Goal: Communication & Community: Answer question/provide support

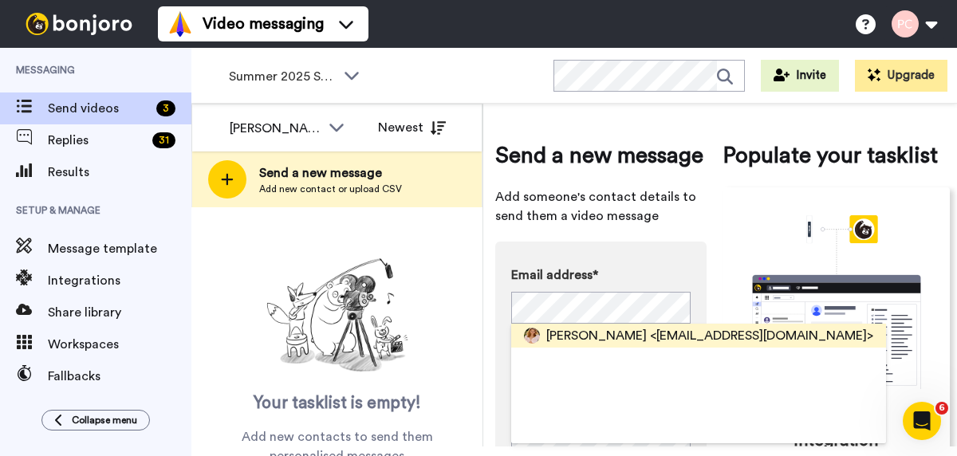
click at [604, 336] on span "Megan Mallone" at bounding box center [597, 335] width 101 height 19
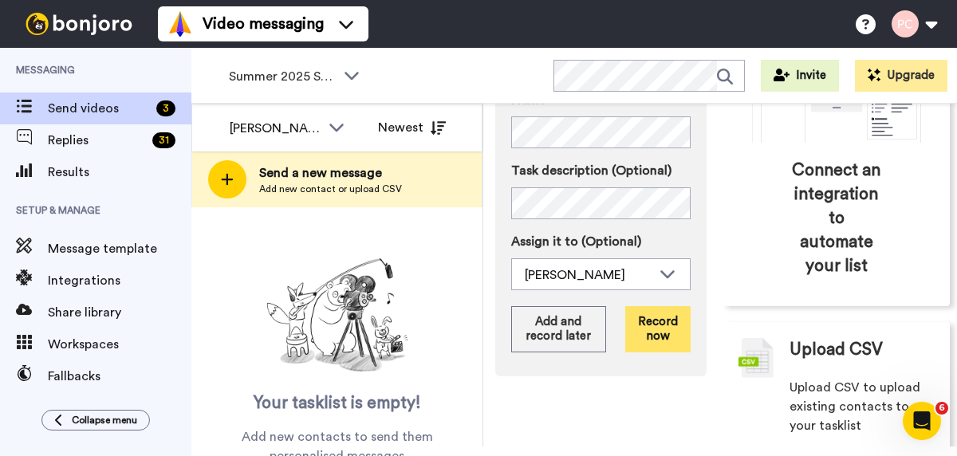
scroll to position [247, 0]
click at [659, 324] on button "Record now" at bounding box center [658, 329] width 65 height 46
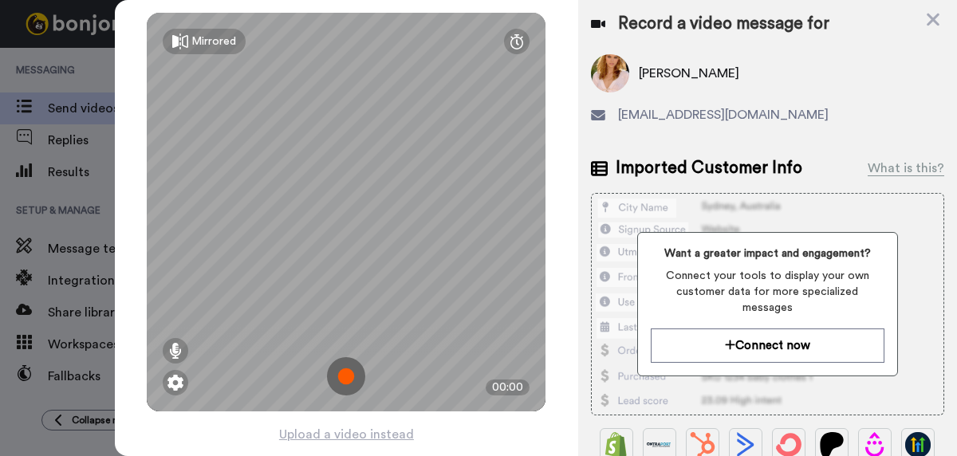
click at [345, 370] on img at bounding box center [346, 376] width 38 height 38
click at [345, 369] on img at bounding box center [346, 376] width 38 height 38
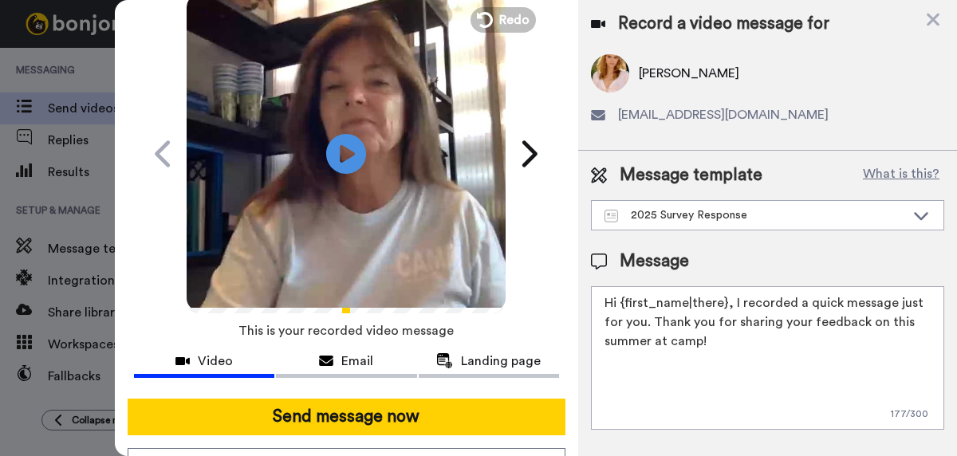
scroll to position [76, 0]
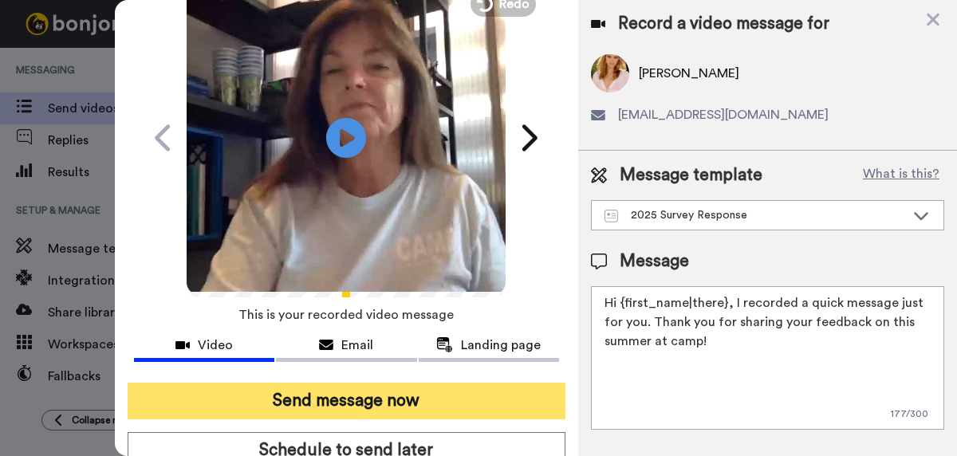
click at [337, 405] on button "Send message now" at bounding box center [347, 401] width 438 height 37
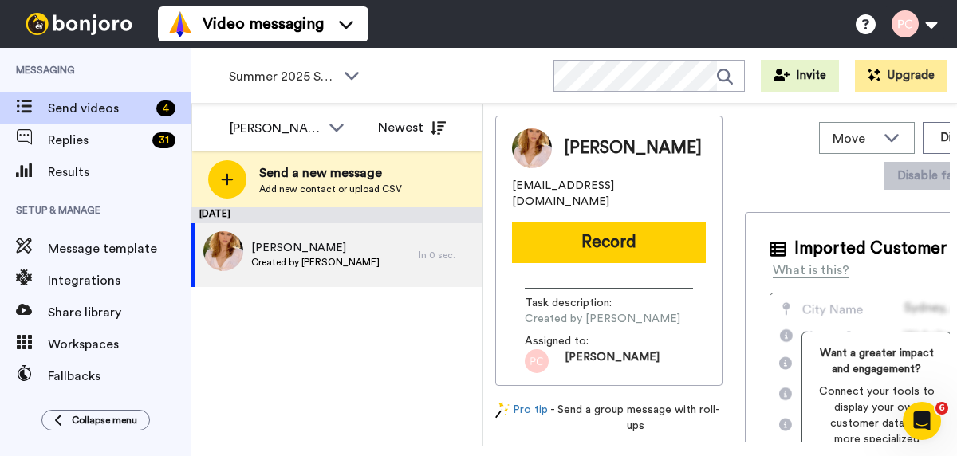
scroll to position [0, 0]
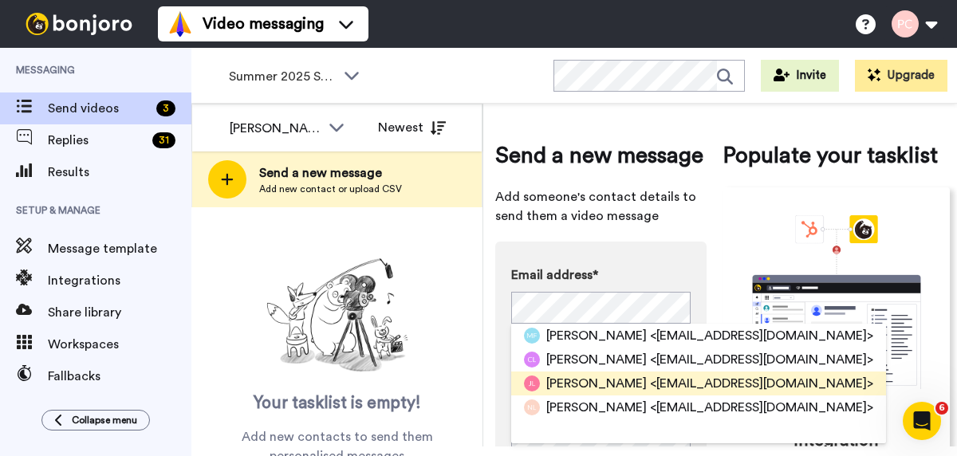
click at [581, 385] on span "Joseph Lopez" at bounding box center [597, 383] width 101 height 19
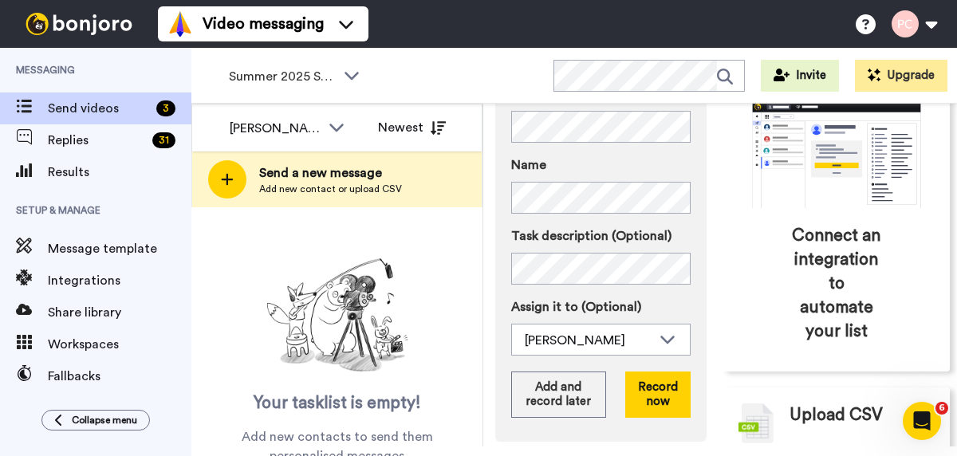
scroll to position [189, 0]
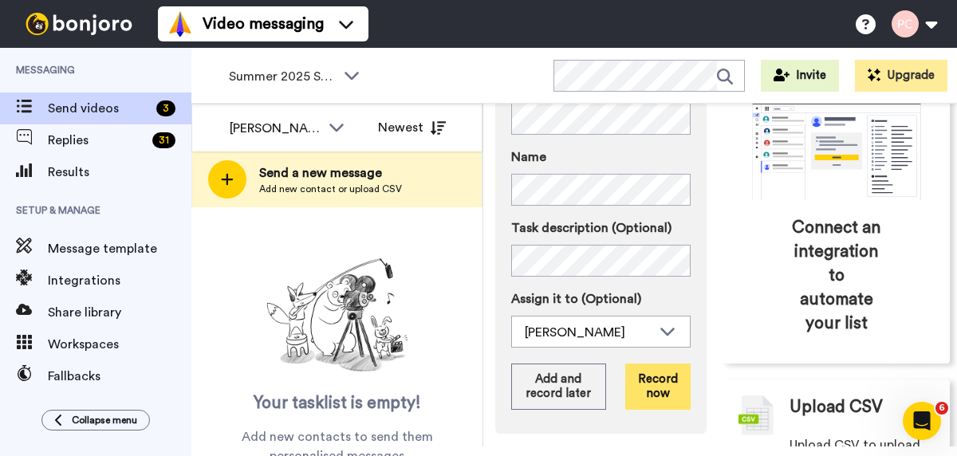
click at [669, 385] on button "Record now" at bounding box center [658, 387] width 65 height 46
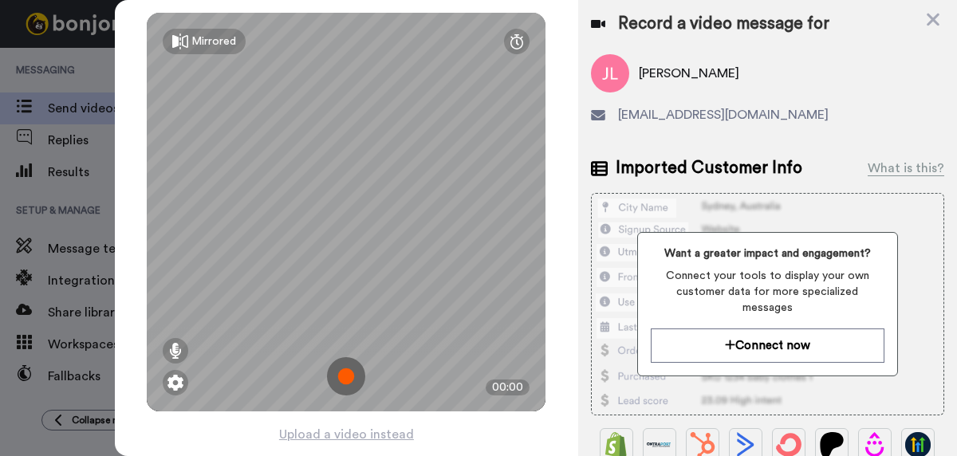
click at [349, 377] on img at bounding box center [346, 376] width 38 height 38
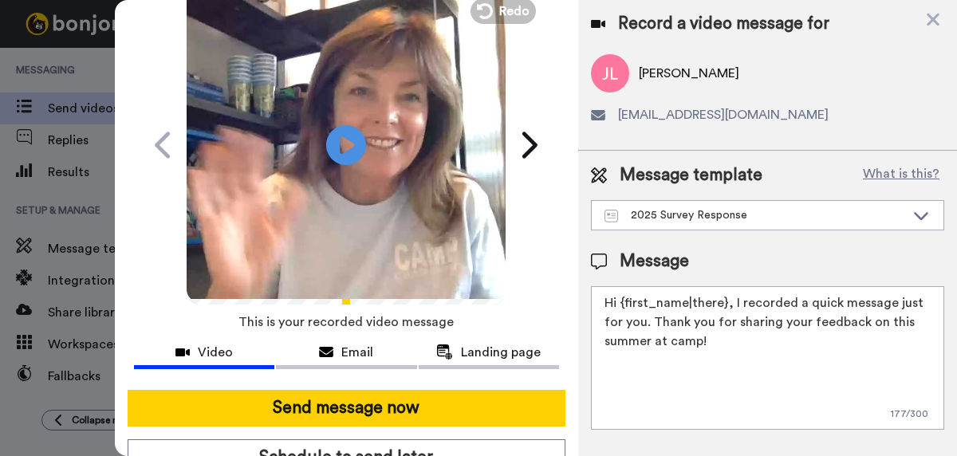
scroll to position [75, 0]
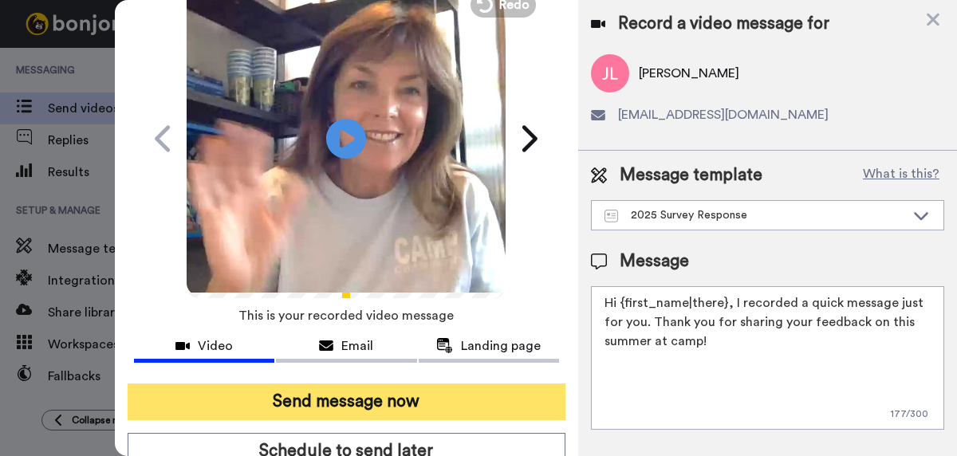
click at [341, 401] on button "Send message now" at bounding box center [347, 402] width 438 height 37
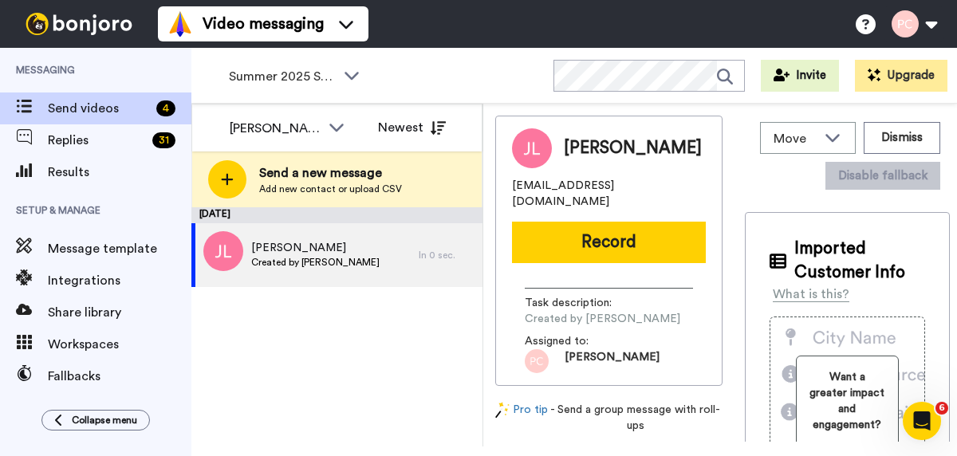
scroll to position [0, 0]
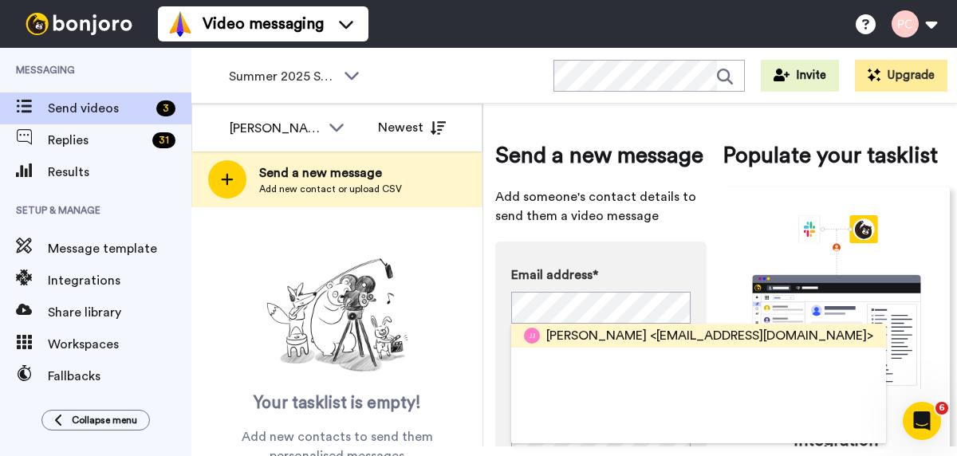
click at [578, 337] on span "Julie Johnson" at bounding box center [597, 335] width 101 height 19
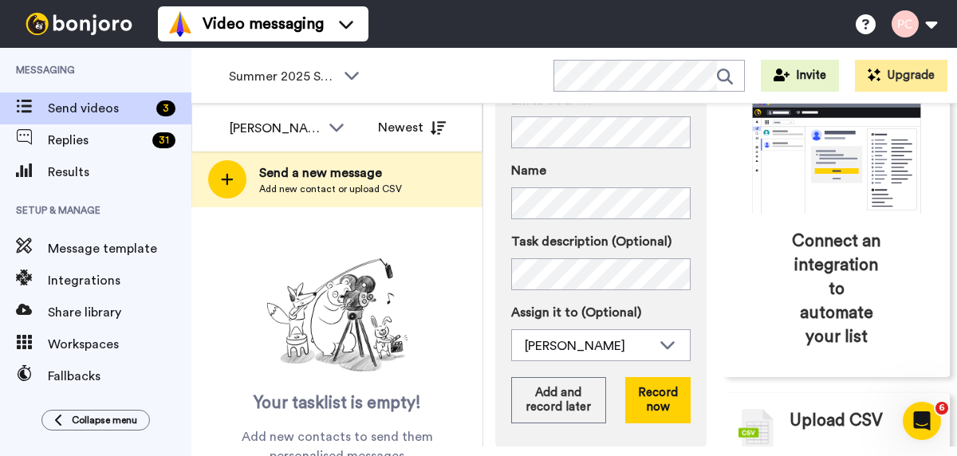
scroll to position [183, 0]
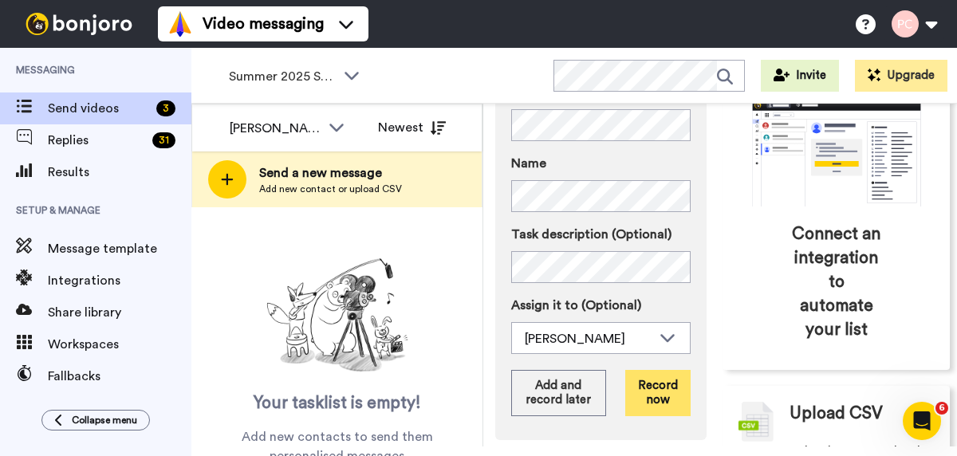
click at [651, 382] on button "Record now" at bounding box center [658, 393] width 65 height 46
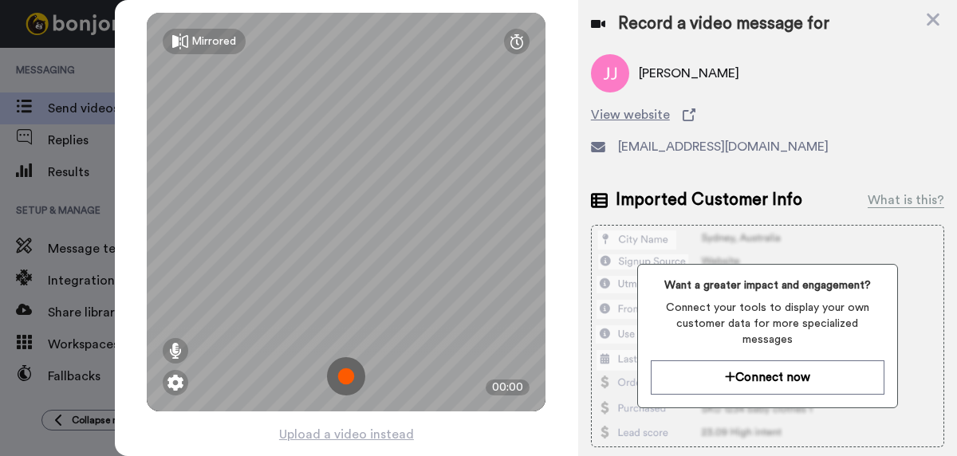
click at [348, 377] on img at bounding box center [346, 376] width 38 height 38
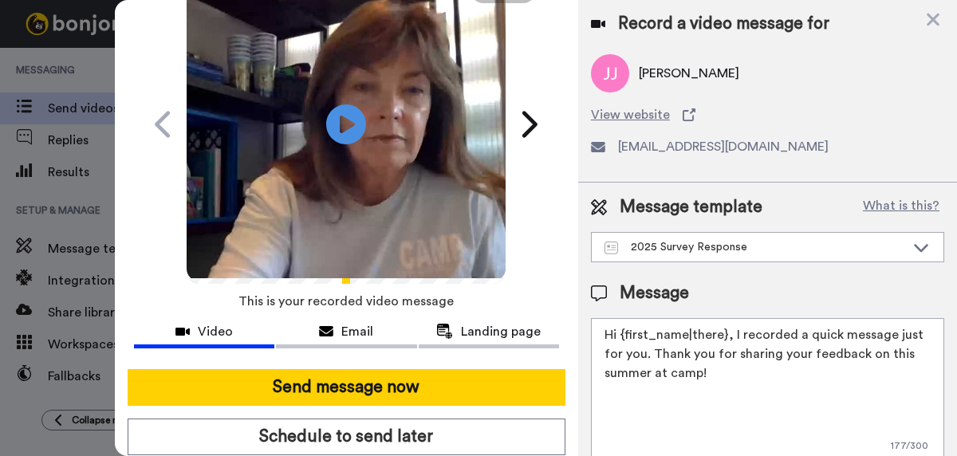
scroll to position [91, 0]
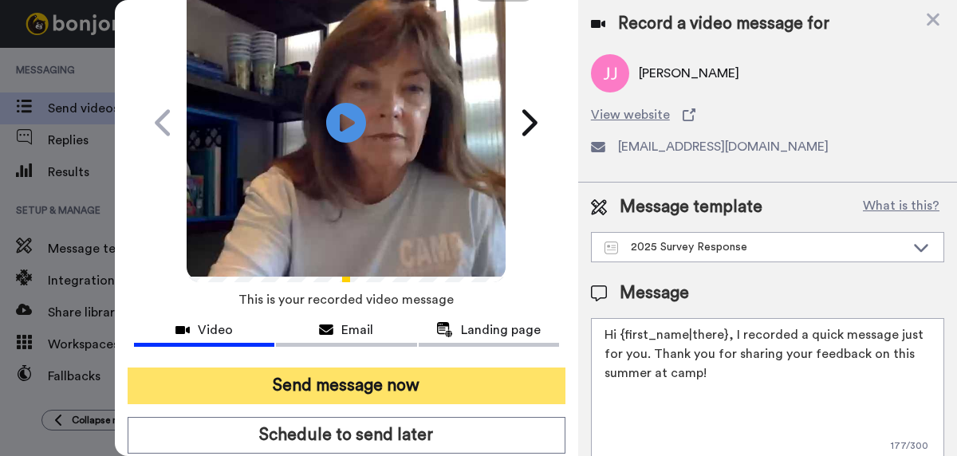
click at [349, 385] on button "Send message now" at bounding box center [347, 386] width 438 height 37
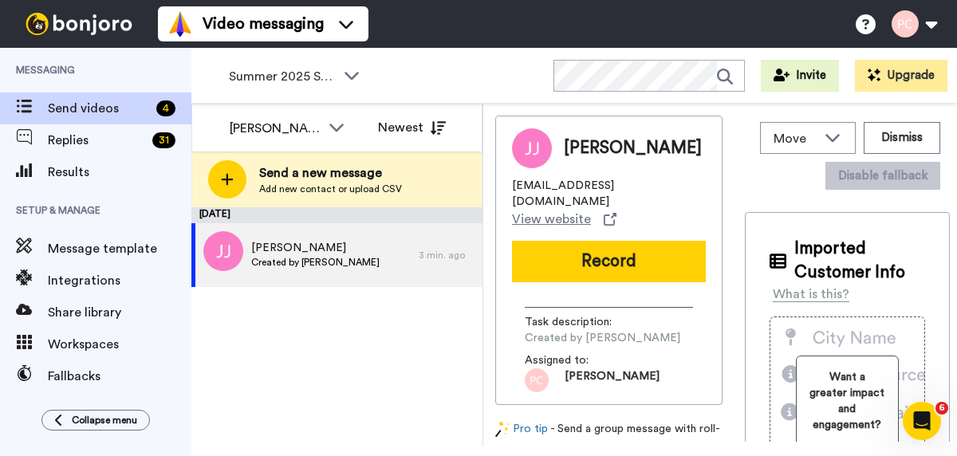
scroll to position [0, 0]
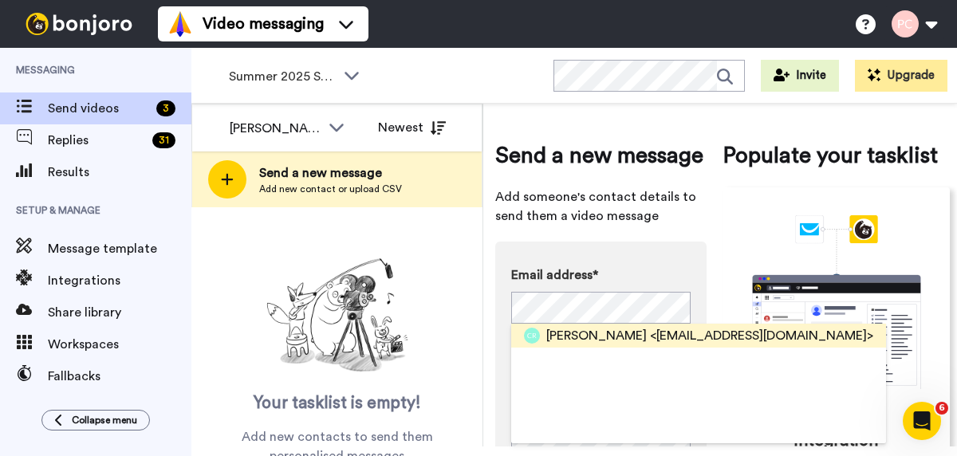
click at [595, 335] on span "Cambrey Rogers" at bounding box center [597, 335] width 101 height 19
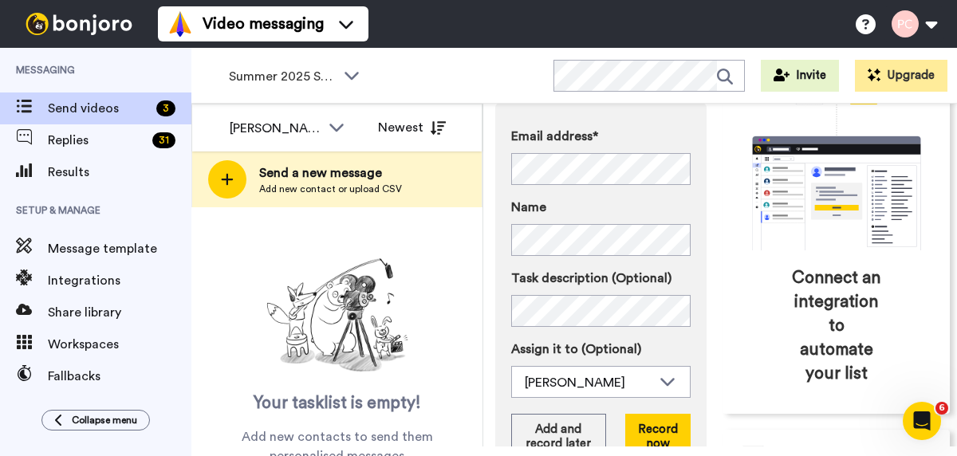
scroll to position [165, 0]
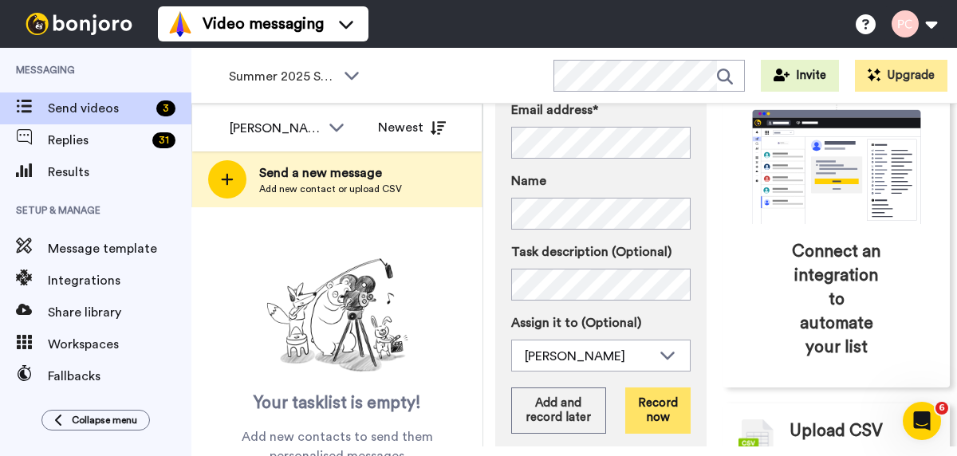
click at [653, 404] on button "Record now" at bounding box center [658, 411] width 65 height 46
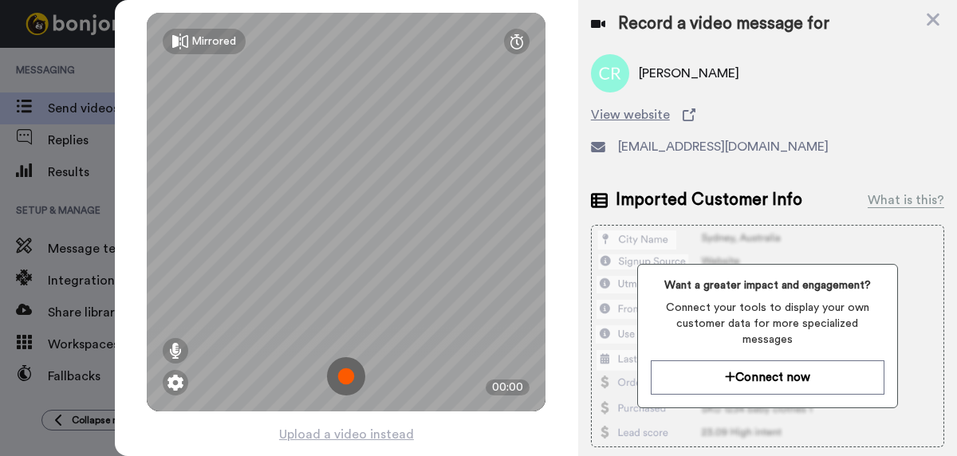
click at [349, 372] on img at bounding box center [346, 376] width 38 height 38
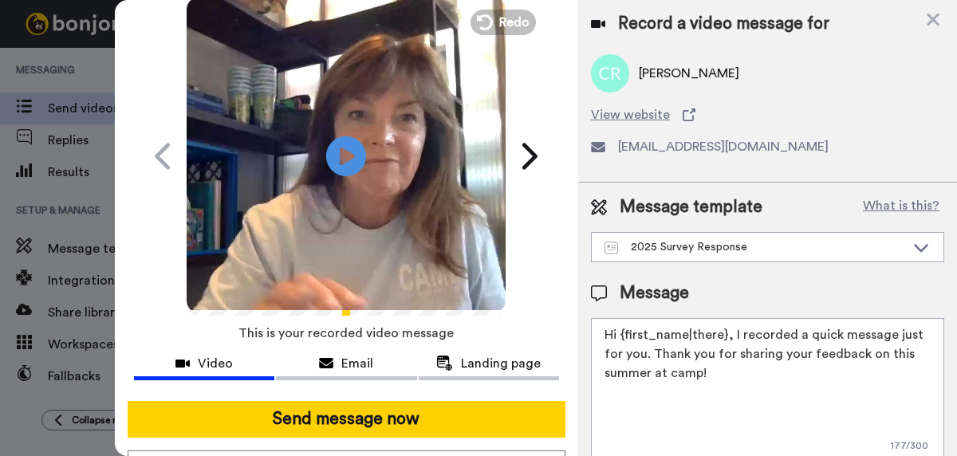
scroll to position [59, 0]
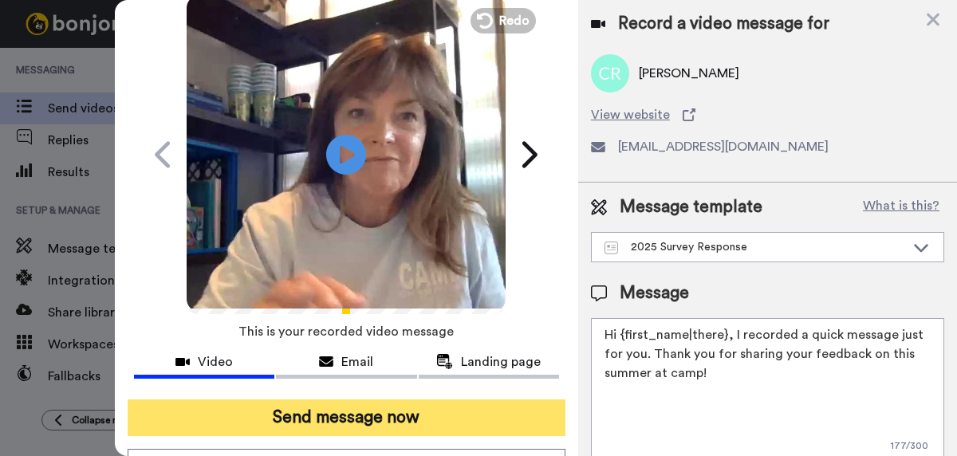
click at [342, 419] on button "Send message now" at bounding box center [347, 418] width 438 height 37
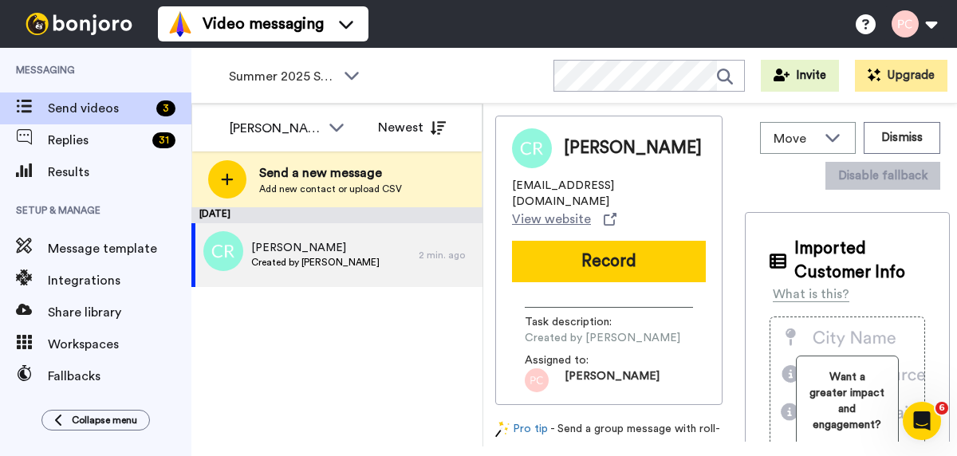
scroll to position [0, 0]
